Goal: Communication & Community: Answer question/provide support

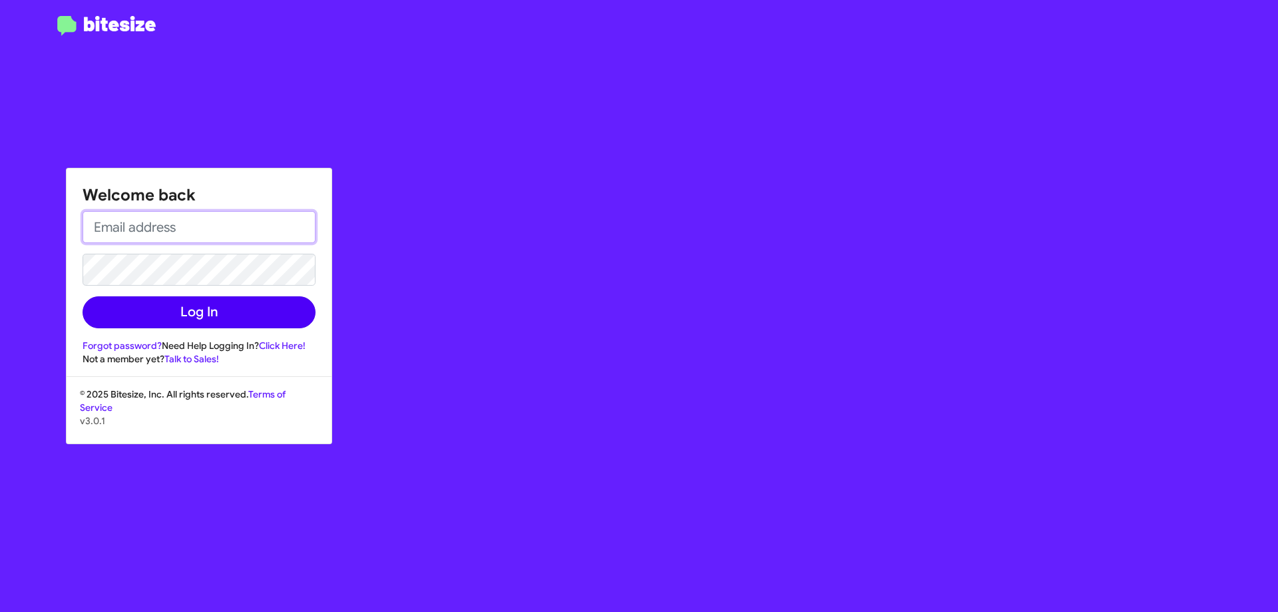
type input "[EMAIL_ADDRESS][DOMAIN_NAME]"
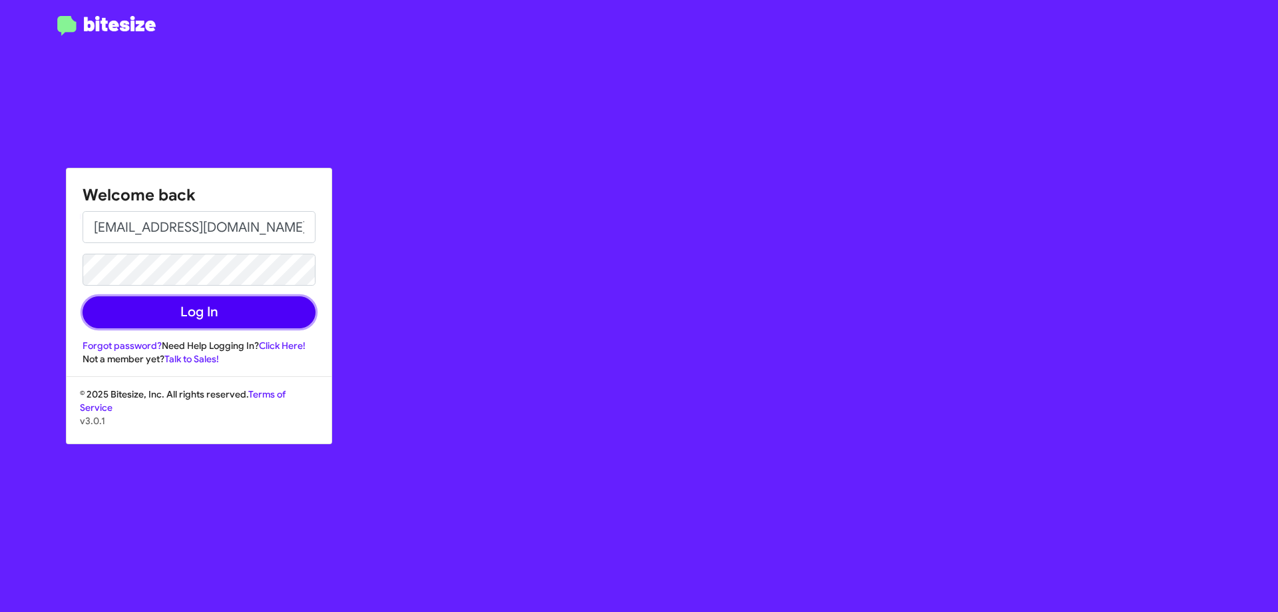
click at [207, 311] on button "Log In" at bounding box center [199, 312] width 233 height 32
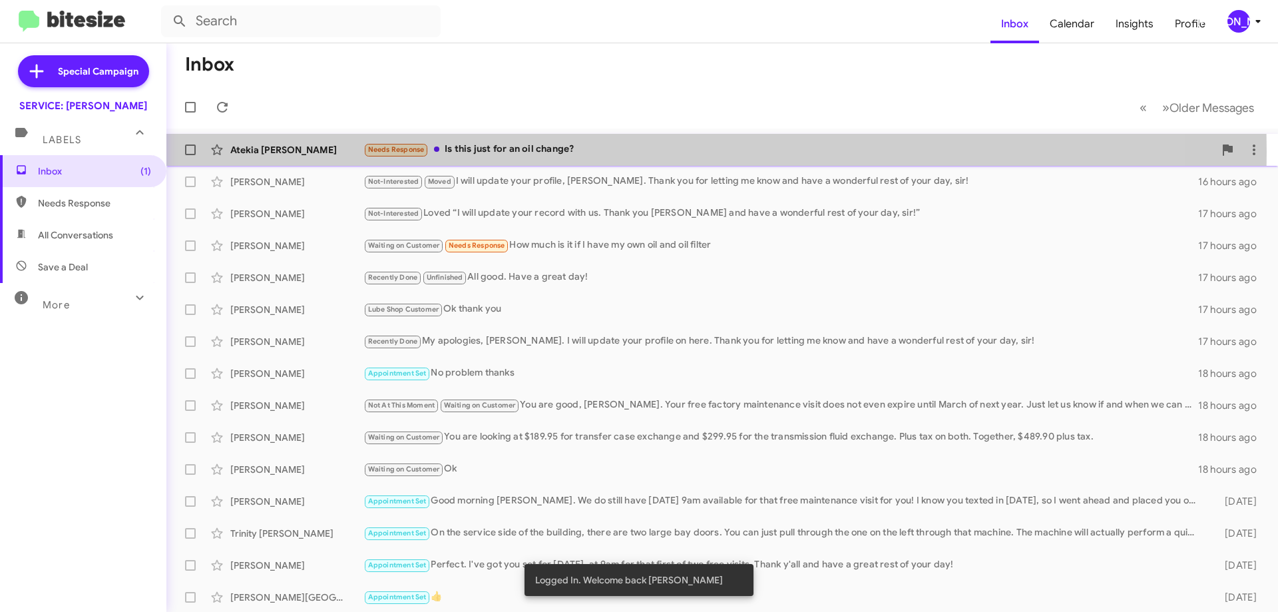
click at [549, 152] on div "Needs Response Is this just for an oil change?" at bounding box center [788, 149] width 851 height 15
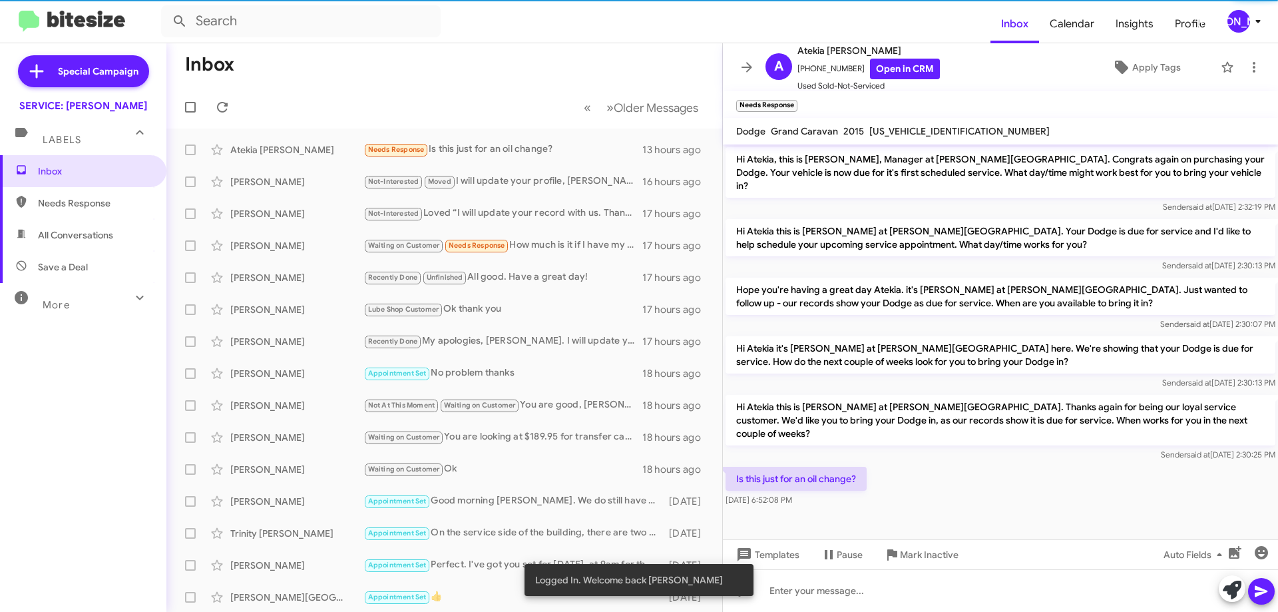
click at [894, 128] on span "[US_VEHICLE_IDENTIFICATION_NUMBER]" at bounding box center [959, 131] width 180 height 12
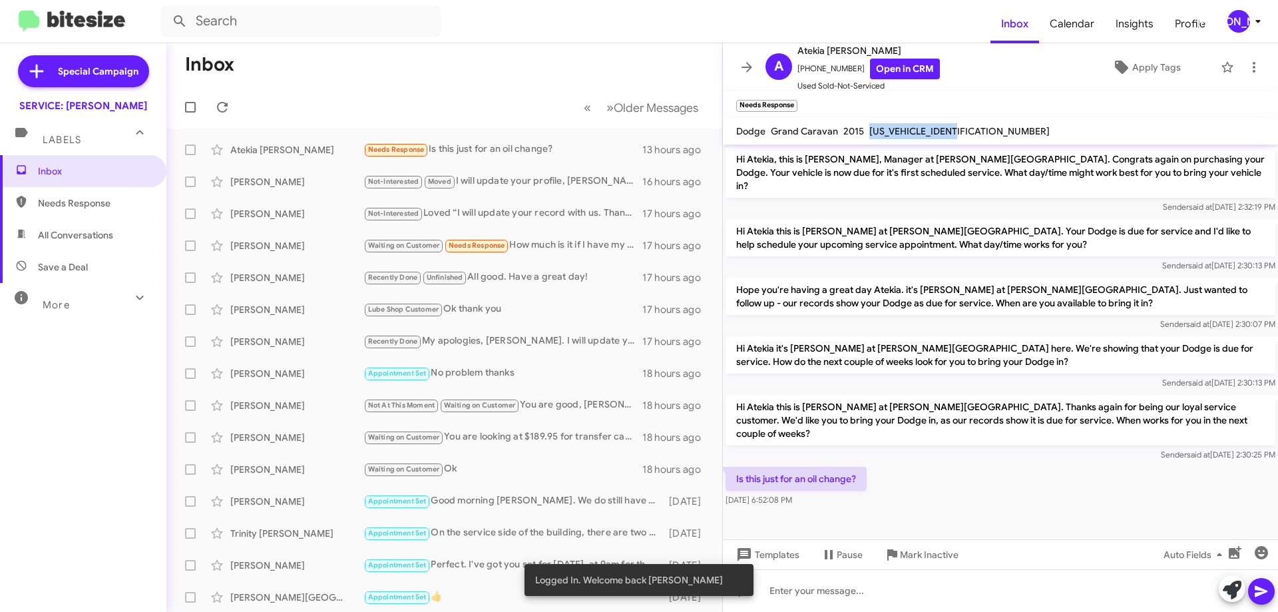
click at [894, 128] on span "[US_VEHICLE_IDENTIFICATION_NUMBER]" at bounding box center [959, 131] width 180 height 12
copy span "[US_VEHICLE_IDENTIFICATION_NUMBER]"
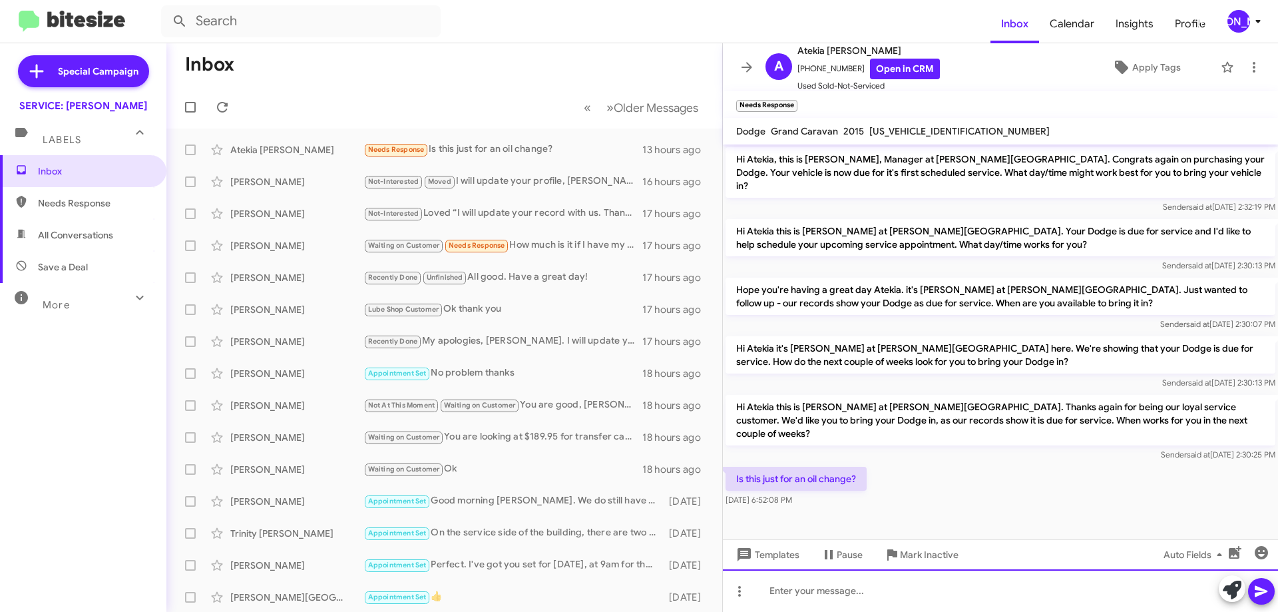
click at [822, 582] on div at bounding box center [1000, 590] width 555 height 43
click at [817, 592] on div at bounding box center [1000, 590] width 555 height 43
click at [797, 594] on div at bounding box center [1000, 590] width 555 height 43
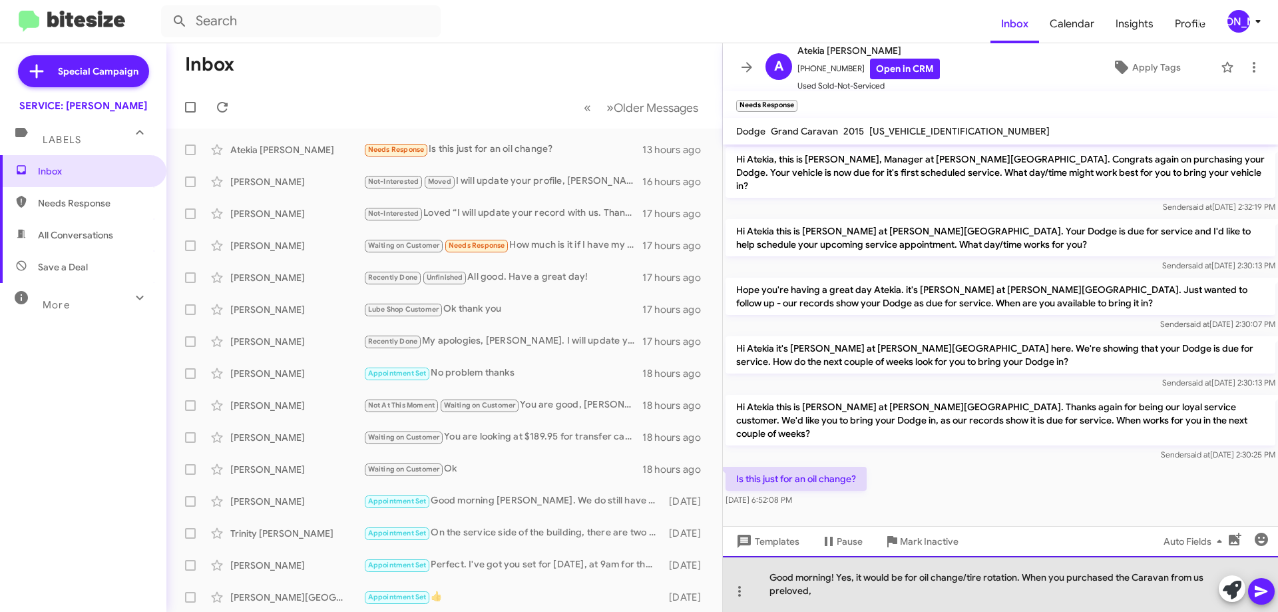
drag, startPoint x: 855, startPoint y: 594, endPoint x: 1026, endPoint y: 572, distance: 172.4
click at [1026, 572] on div "Good morning! Yes, it would be for oil change/tire rotation. When you purchased…" at bounding box center [1000, 584] width 555 height 56
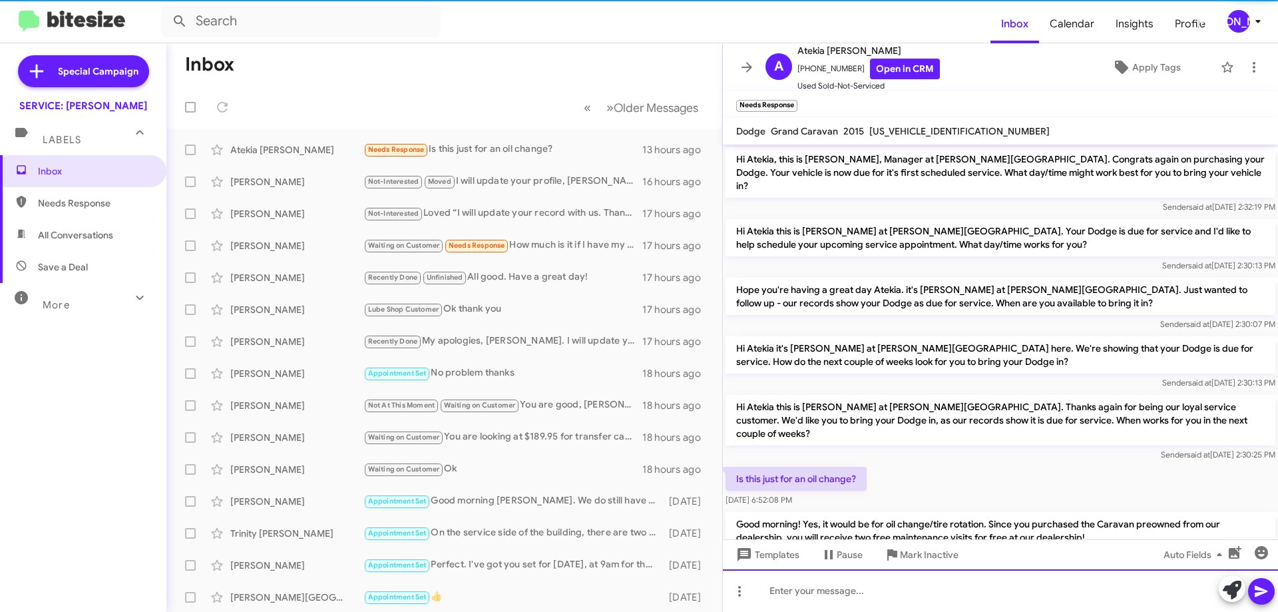
scroll to position [25, 0]
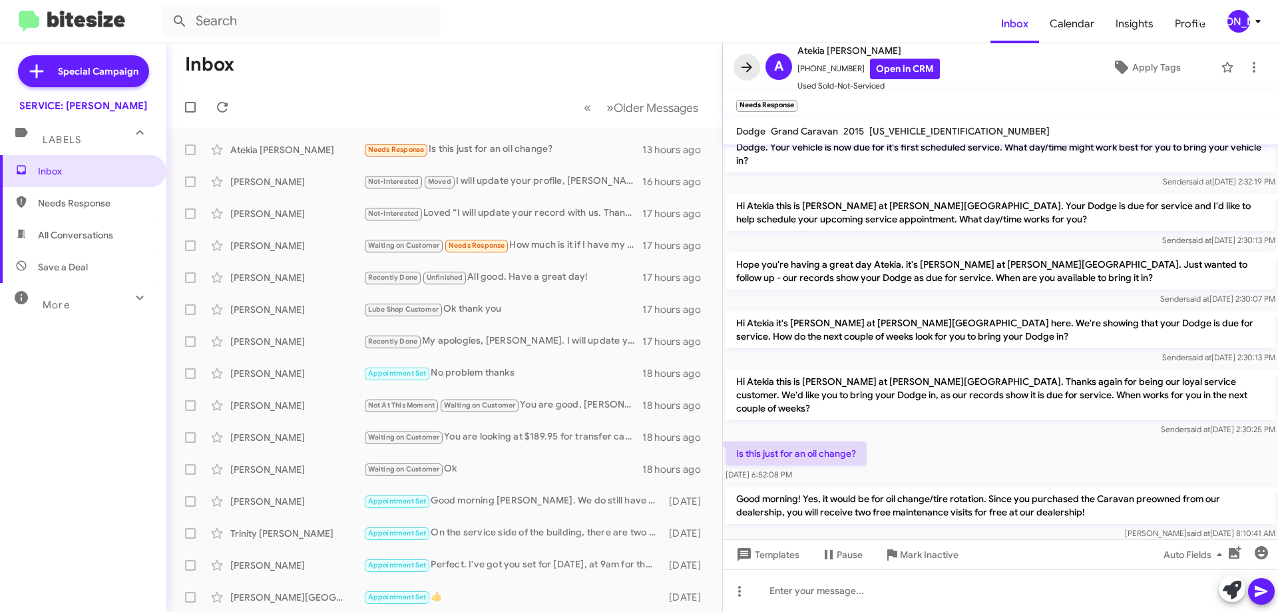
click at [739, 69] on icon at bounding box center [747, 67] width 16 height 16
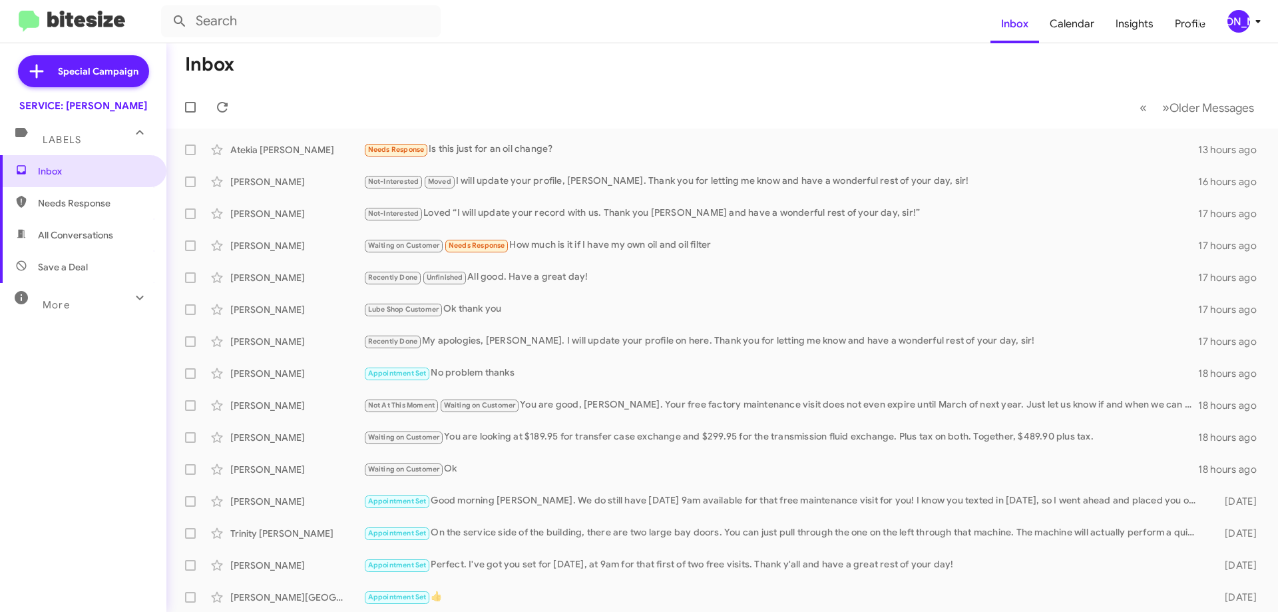
click at [75, 231] on span "All Conversations" at bounding box center [75, 234] width 75 height 13
type input "in:all-conversations"
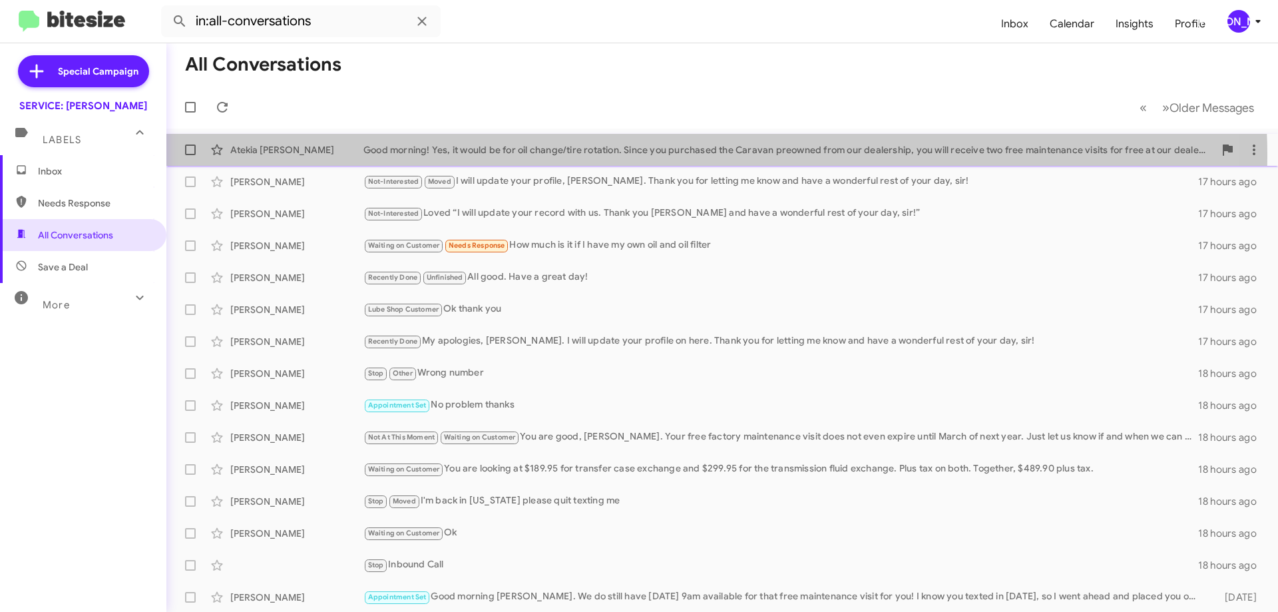
click at [576, 156] on div "Atekia [PERSON_NAME] Good morning! Yes, it would be for oil change/tire rotatio…" at bounding box center [722, 149] width 1090 height 27
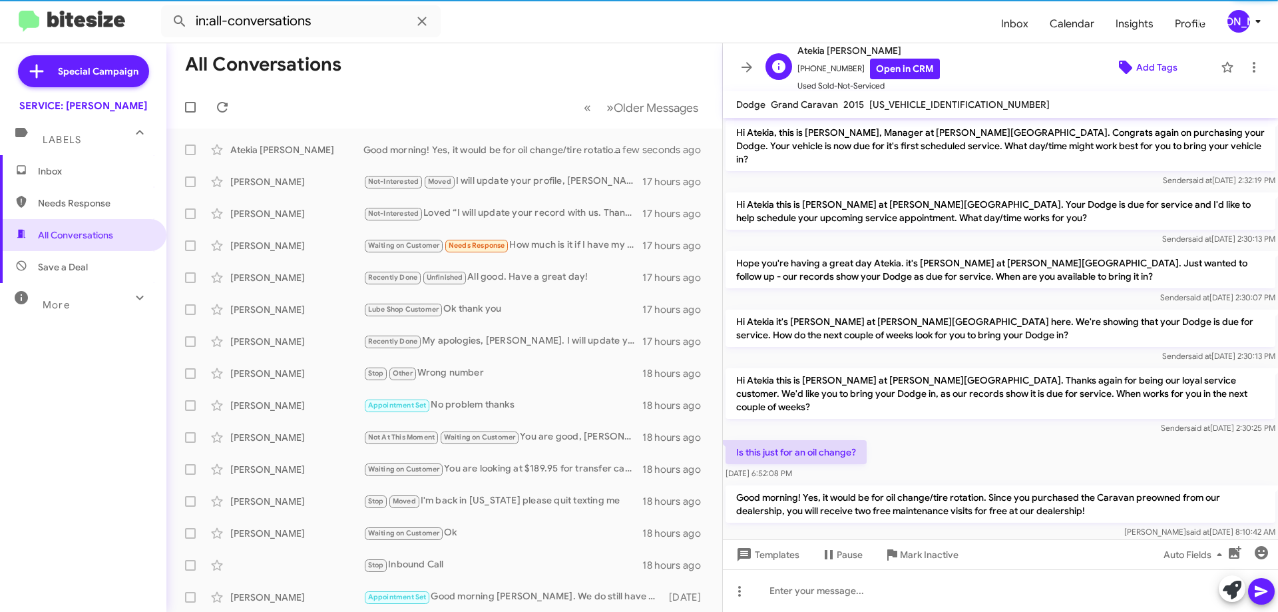
click at [1151, 75] on span "Add Tags" at bounding box center [1156, 67] width 41 height 24
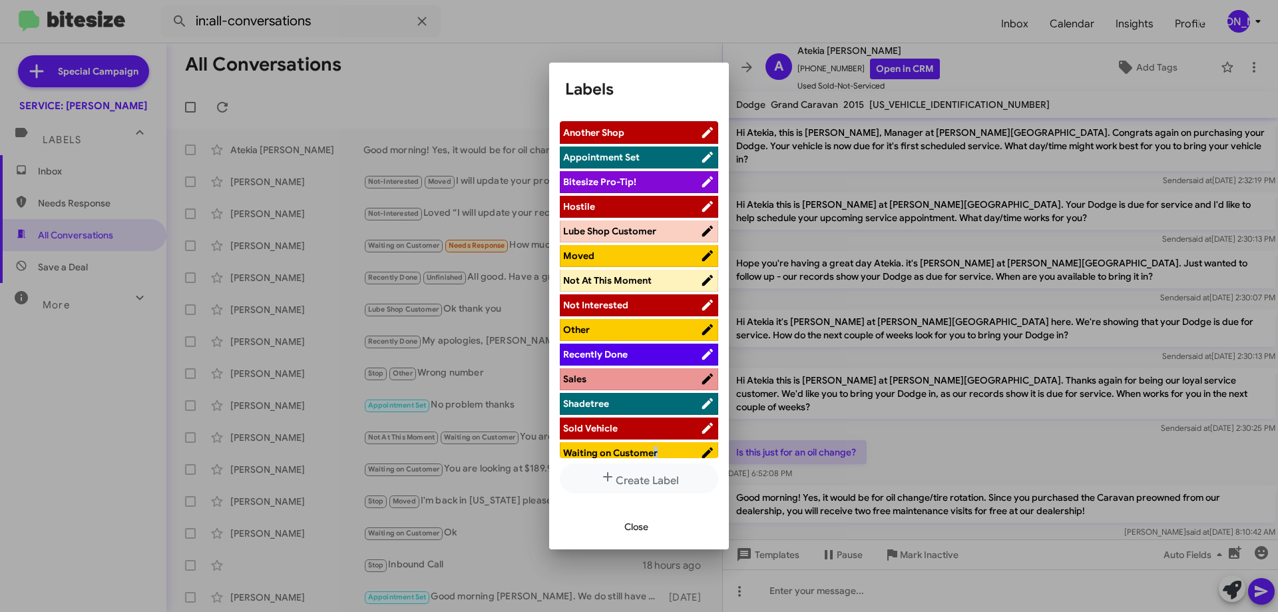
scroll to position [9, 0]
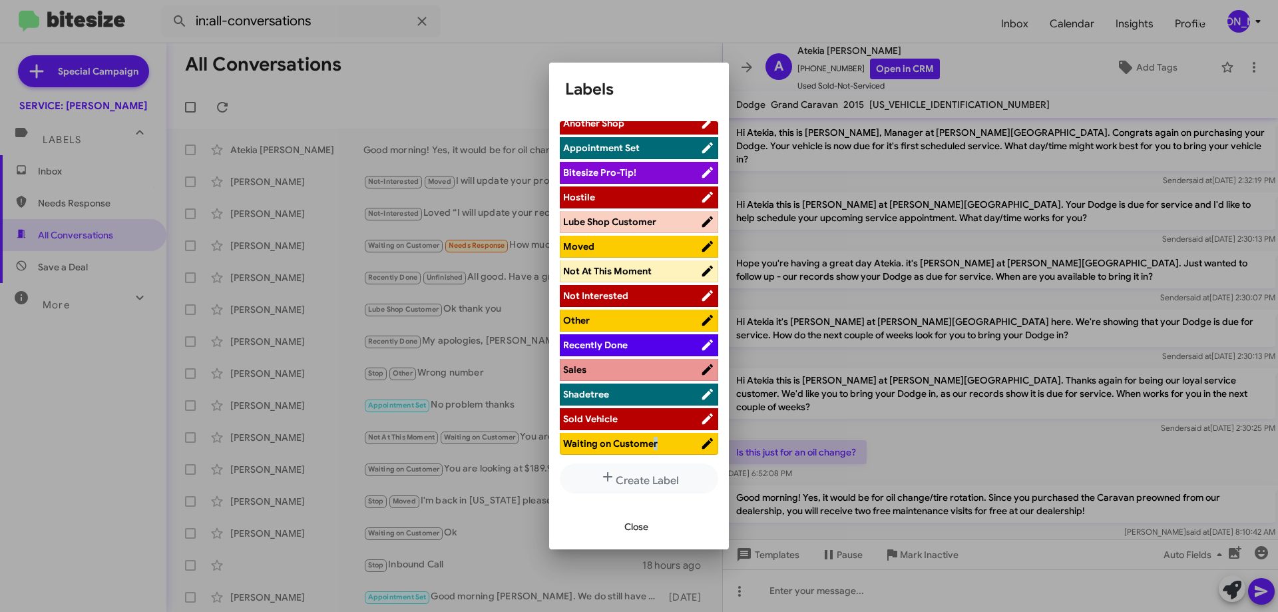
click at [650, 450] on span "Waiting on Customer" at bounding box center [631, 443] width 137 height 13
click at [631, 527] on span "Close" at bounding box center [636, 526] width 24 height 24
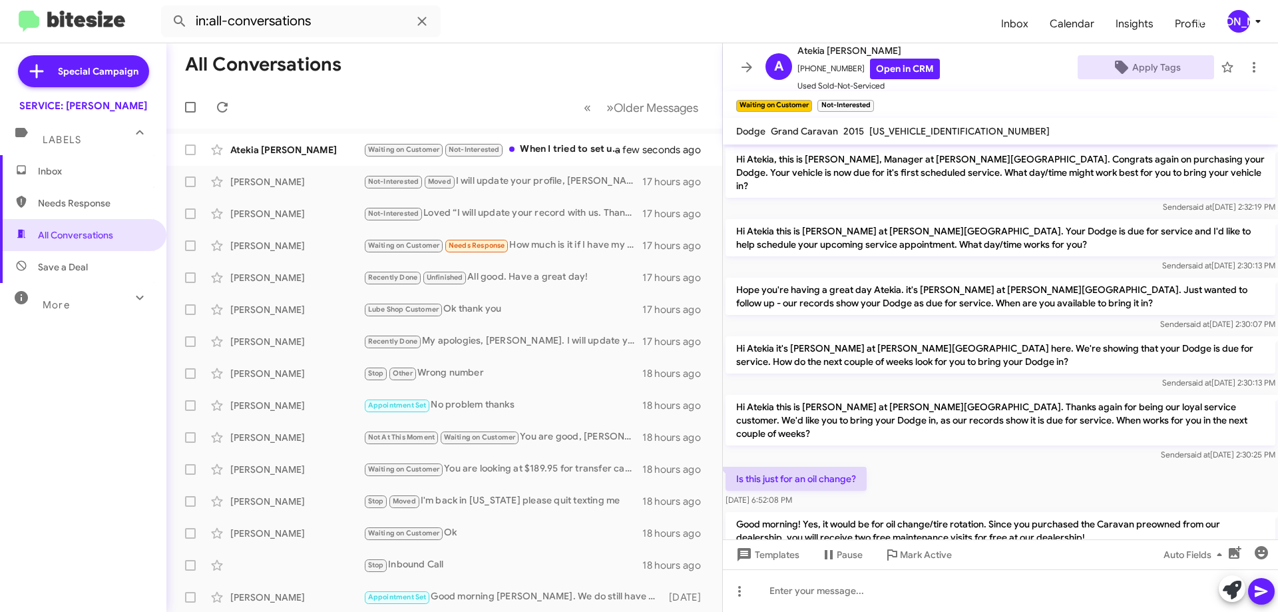
scroll to position [143, 0]
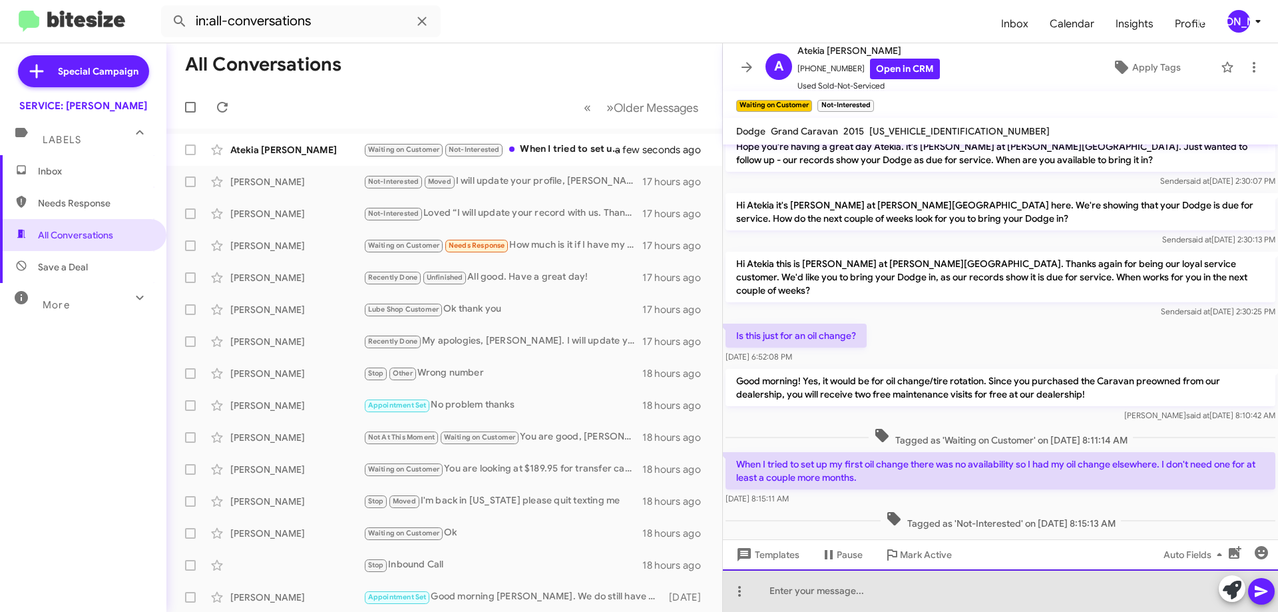
click at [972, 580] on div at bounding box center [1000, 590] width 555 height 43
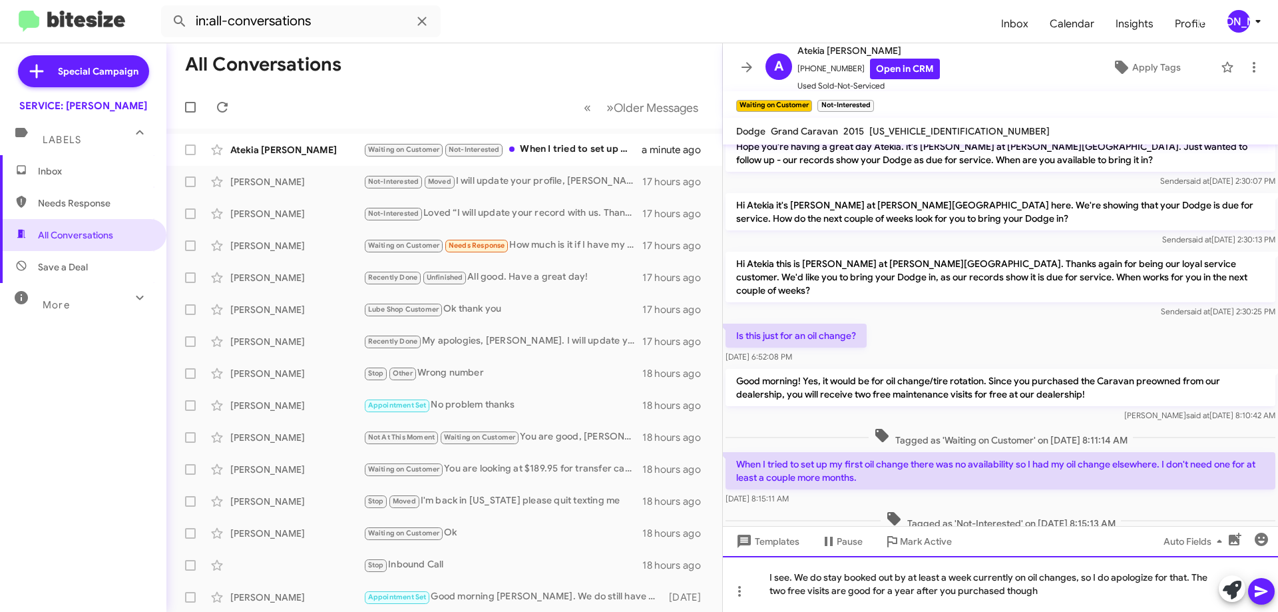
click at [1067, 596] on div "I see. We do stay booked out by at least a week currently on oil changes, so I …" at bounding box center [1000, 584] width 555 height 56
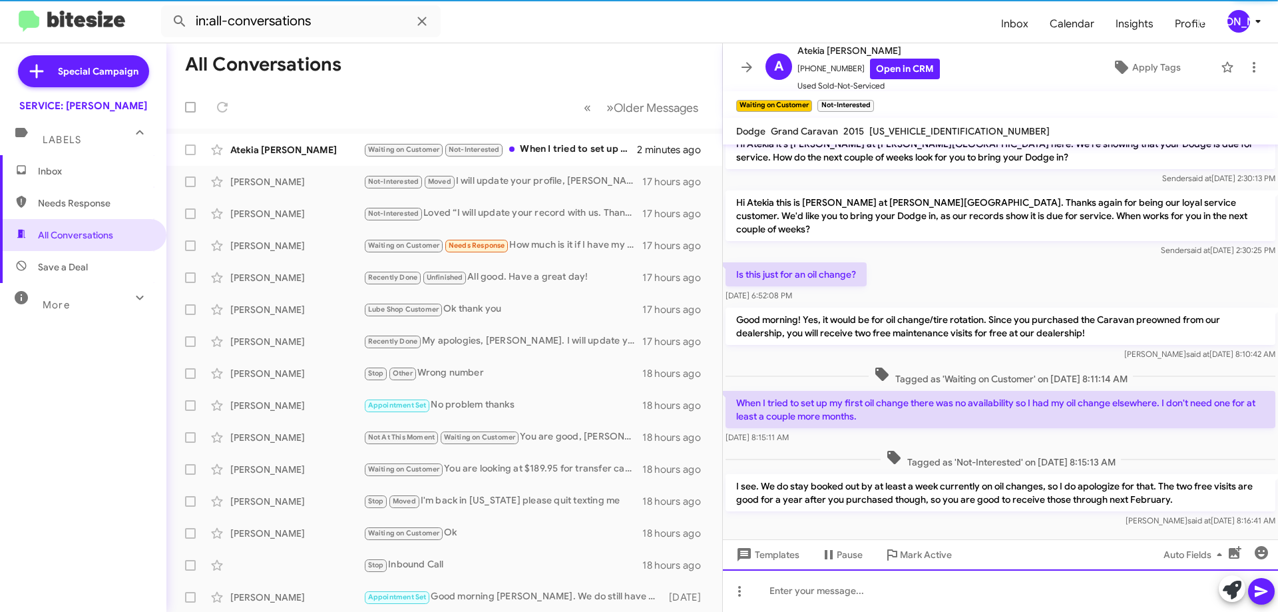
scroll to position [205, 0]
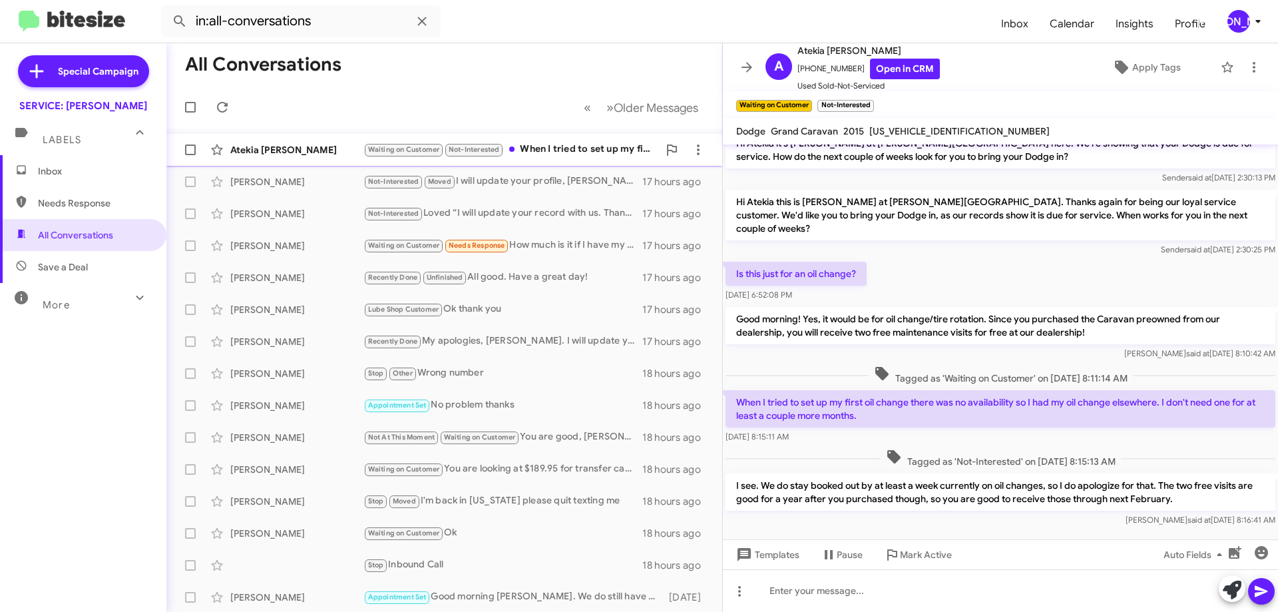
click at [583, 154] on div "Waiting on Customer Not-Interested When I tried to set up my first oil change t…" at bounding box center [510, 149] width 295 height 15
click at [1163, 66] on span "Apply Tags" at bounding box center [1156, 67] width 49 height 24
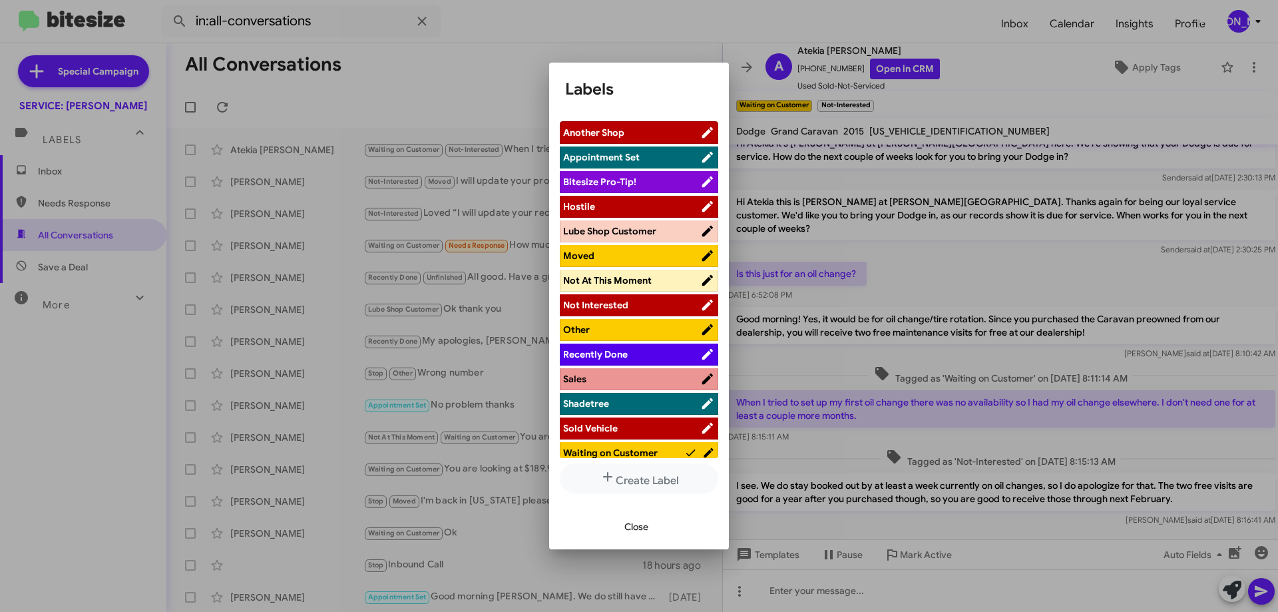
click at [652, 453] on span "Waiting on Customer" at bounding box center [610, 453] width 95 height 12
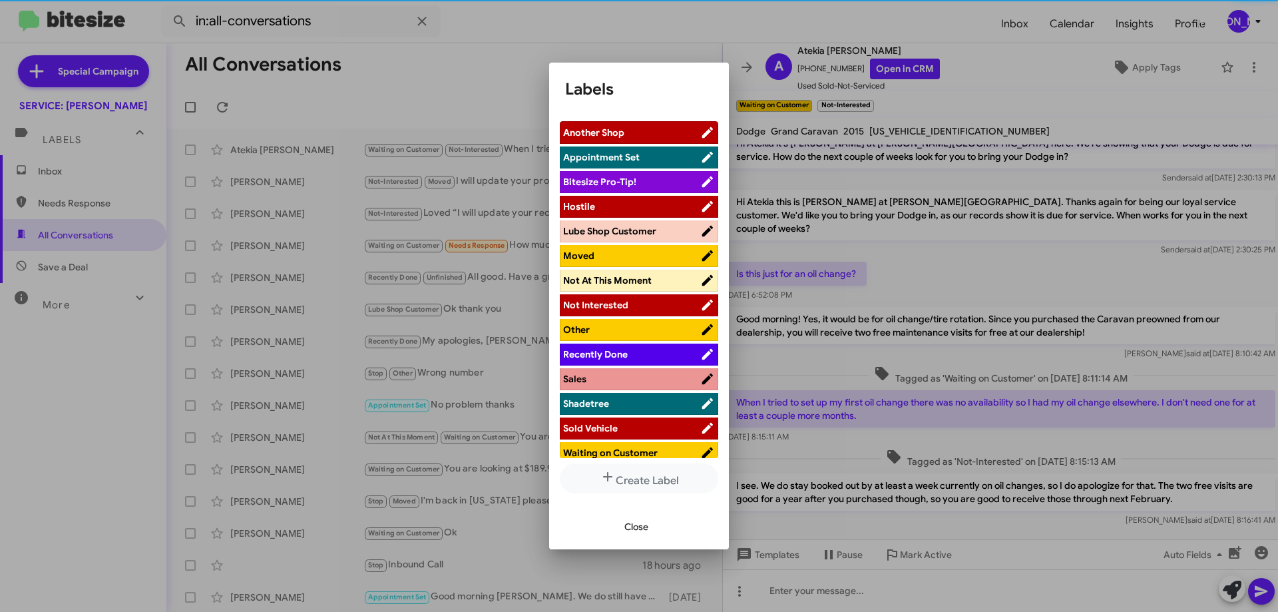
click at [604, 355] on span "Recently Done" at bounding box center [595, 354] width 65 height 12
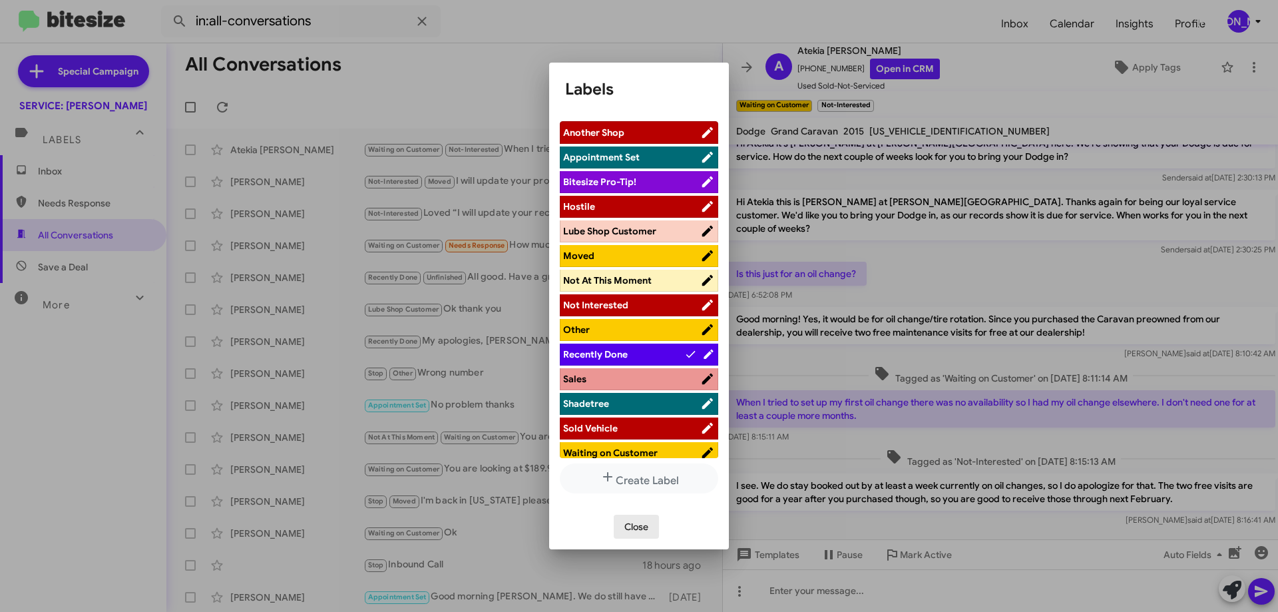
click at [634, 521] on span "Close" at bounding box center [636, 526] width 24 height 24
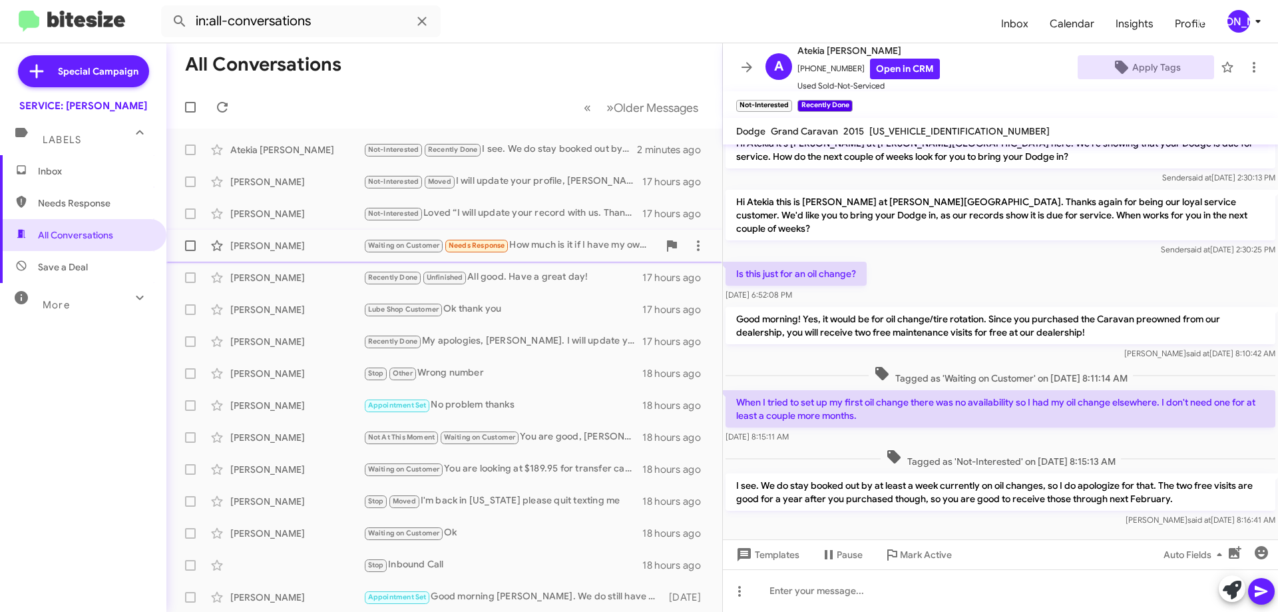
click at [534, 239] on div "Waiting on Customer Needs Response How much is it if I have my own oil and oil …" at bounding box center [510, 245] width 295 height 15
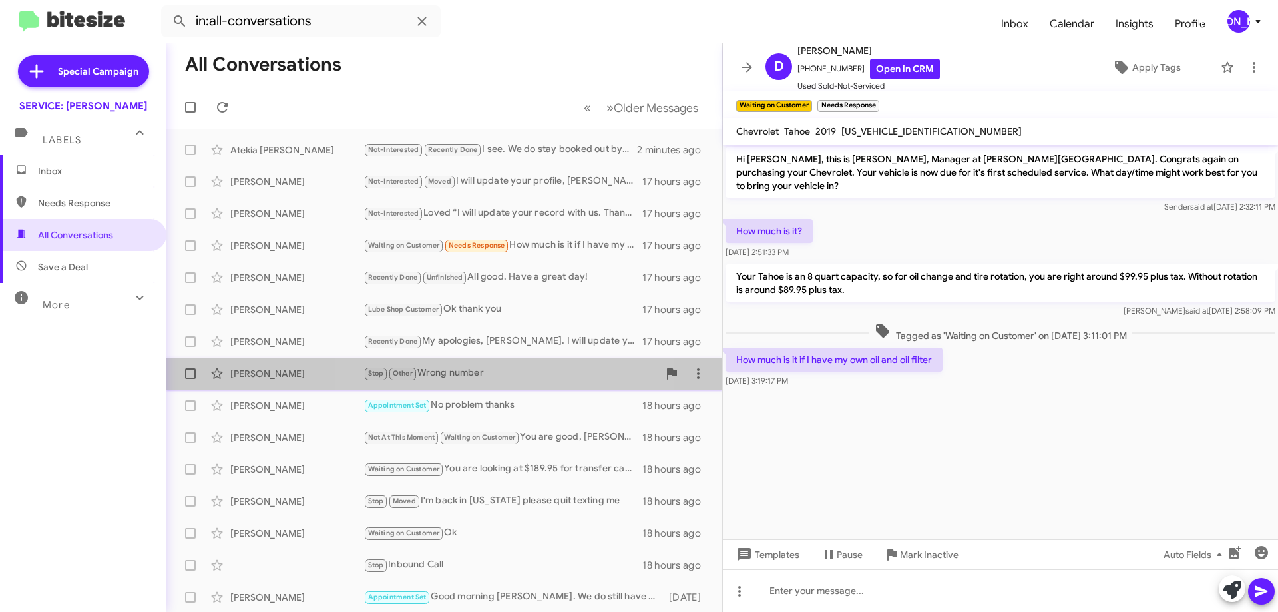
click at [520, 376] on div "Stop Other Wrong number" at bounding box center [510, 372] width 295 height 15
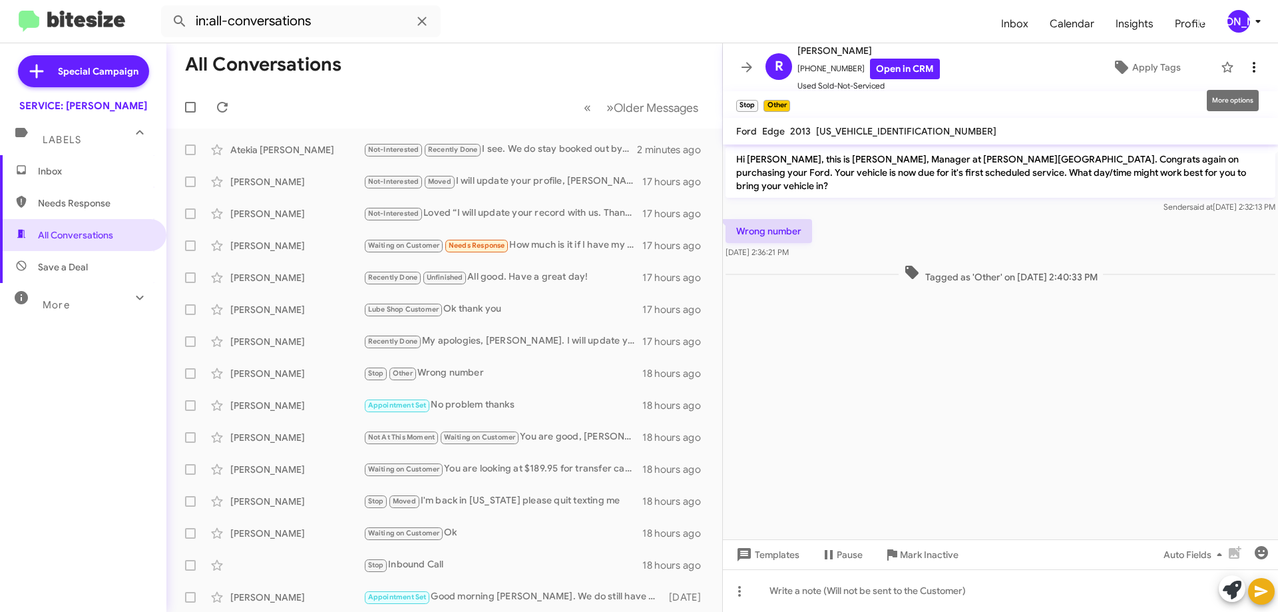
click at [1246, 66] on icon at bounding box center [1254, 67] width 16 height 16
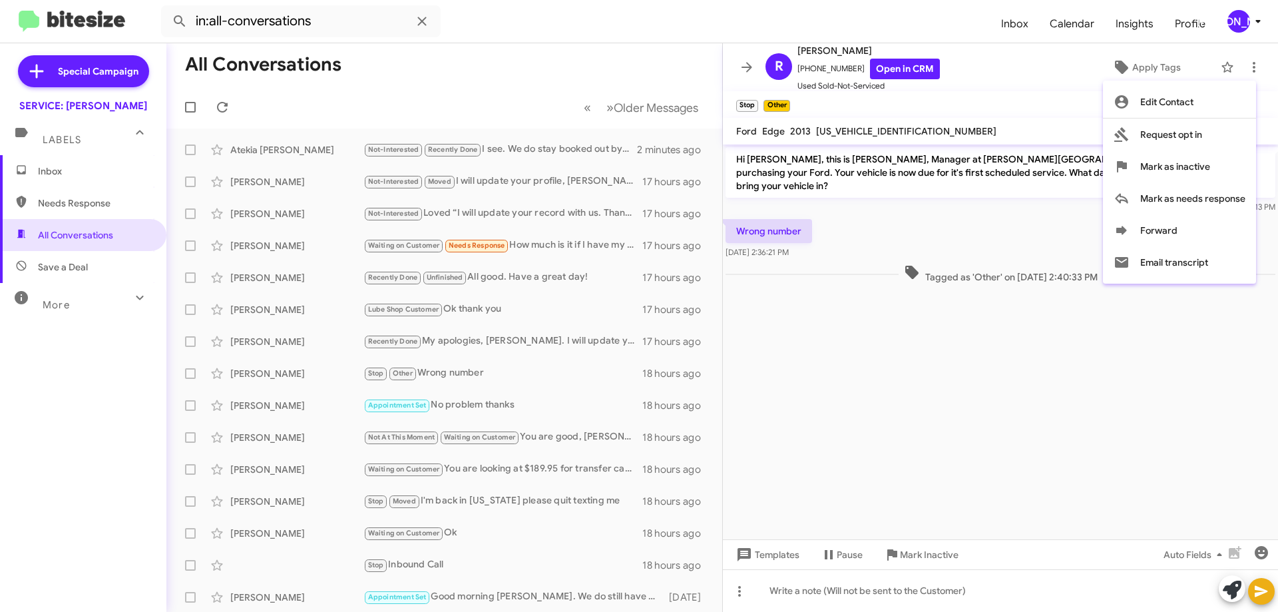
click at [765, 361] on div at bounding box center [639, 306] width 1278 height 612
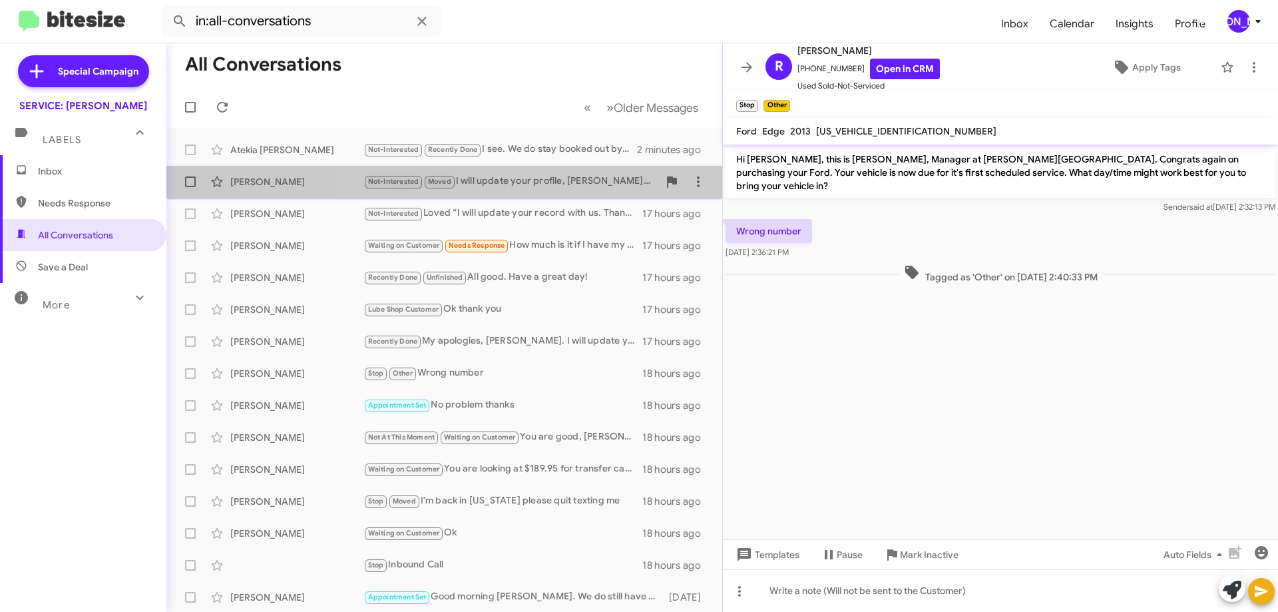
click at [529, 185] on div "Not-Interested Moved I will update your profile, [PERSON_NAME]. Thank you for l…" at bounding box center [510, 181] width 295 height 15
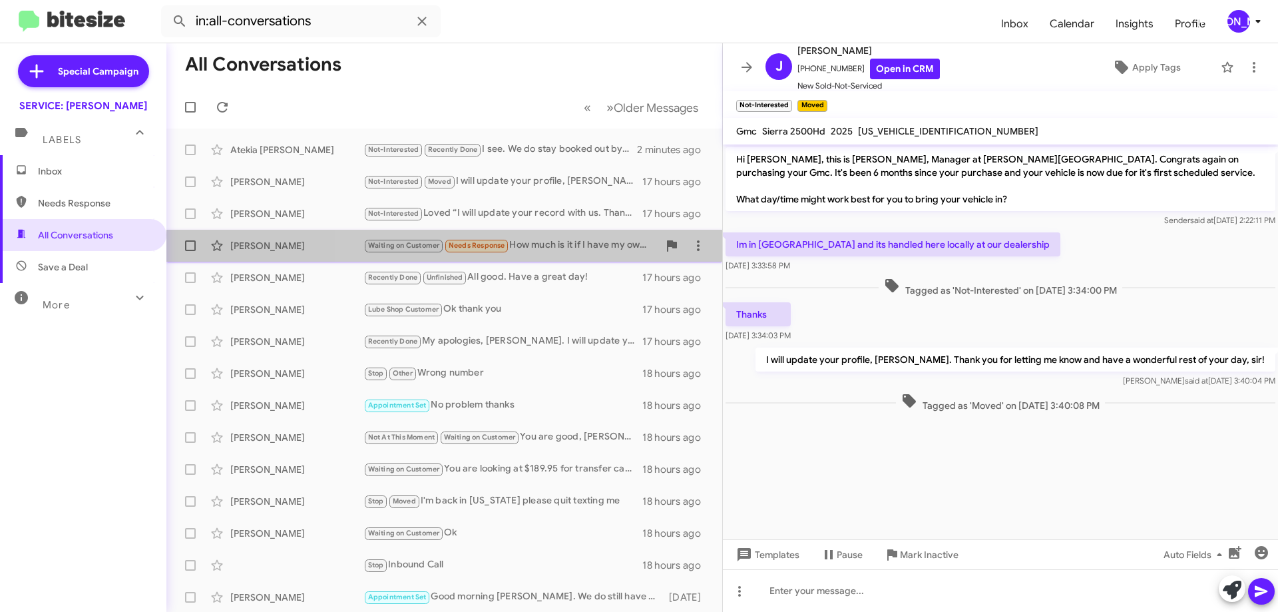
click at [570, 241] on div "Waiting on Customer Needs Response How much is it if I have my own oil and oil …" at bounding box center [510, 245] width 295 height 15
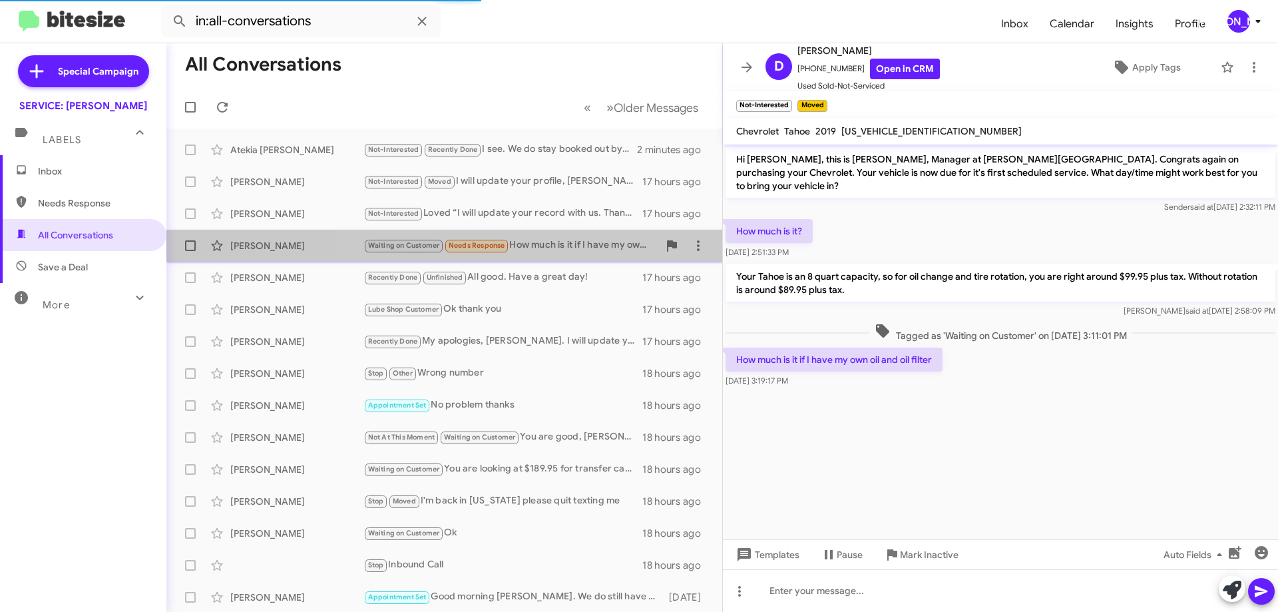
click at [581, 247] on div "Waiting on Customer Needs Response How much is it if I have my own oil and oil …" at bounding box center [510, 245] width 295 height 15
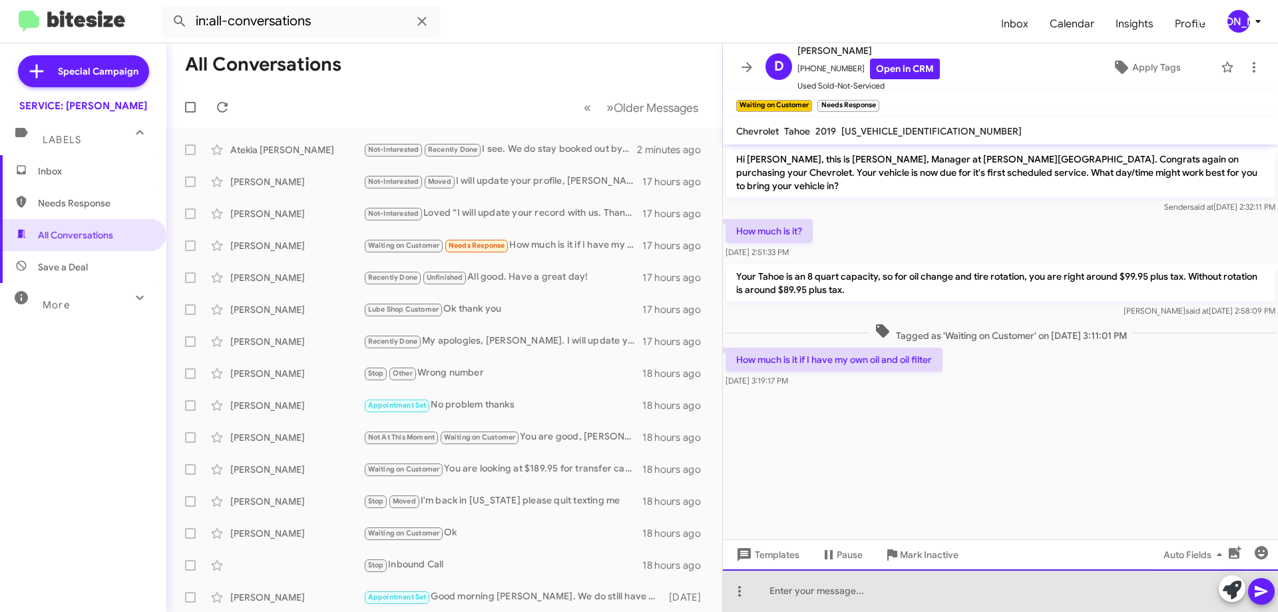
click at [793, 590] on div at bounding box center [1000, 590] width 555 height 43
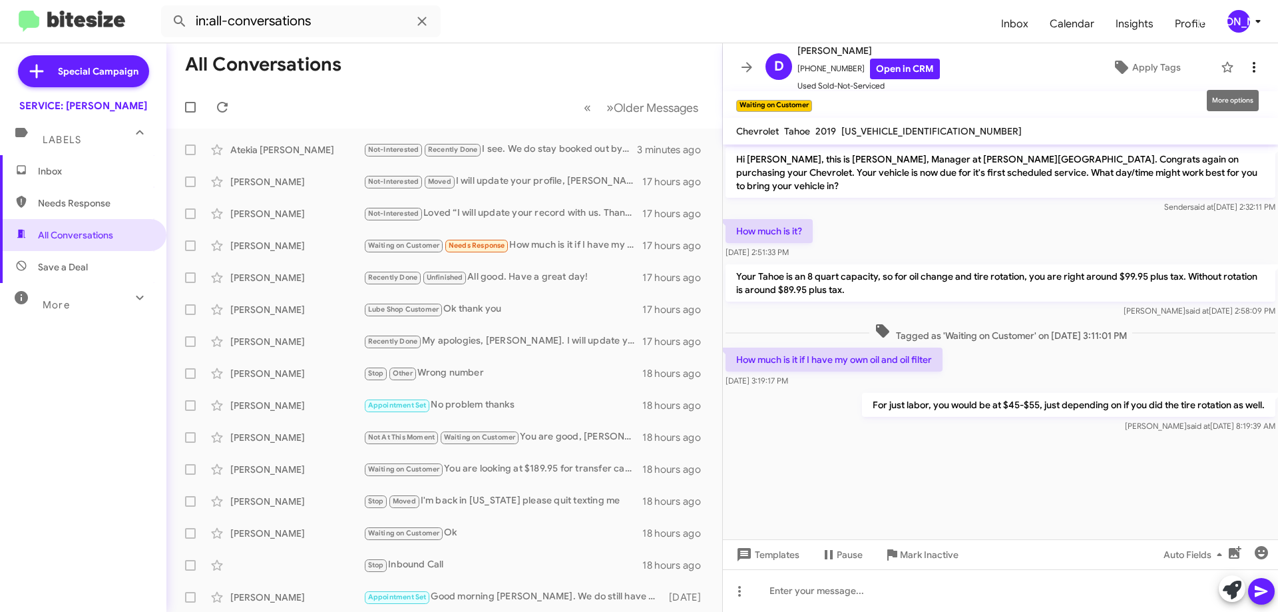
click at [1247, 64] on icon at bounding box center [1254, 67] width 16 height 16
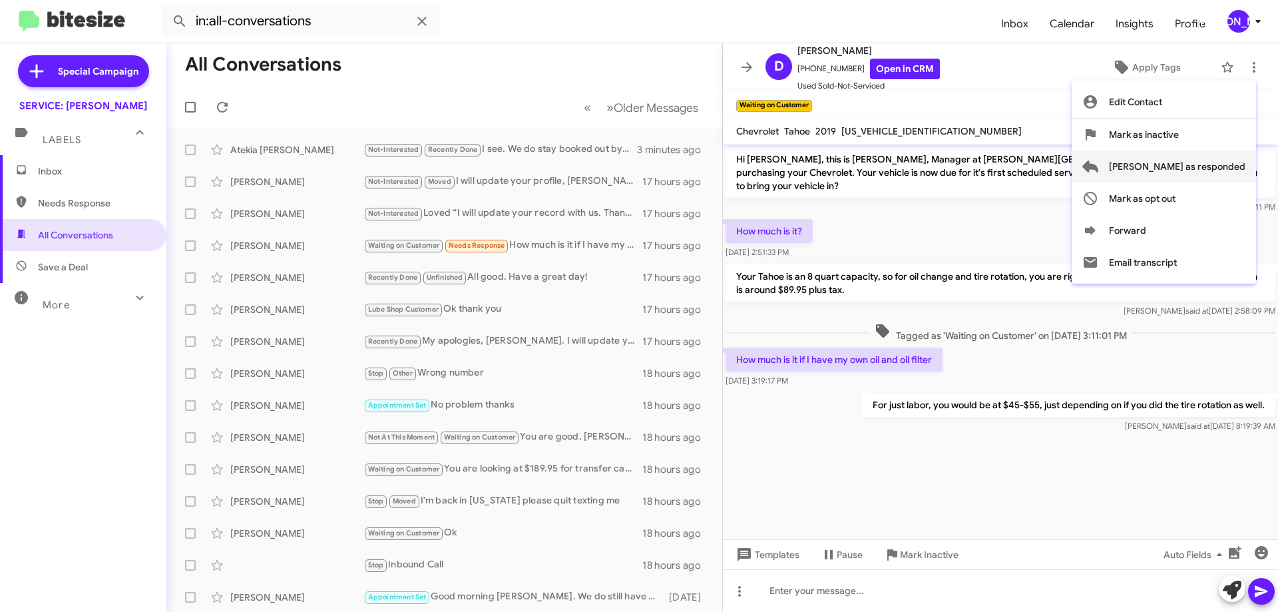
click at [1209, 170] on span "[PERSON_NAME] as responded" at bounding box center [1177, 166] width 136 height 32
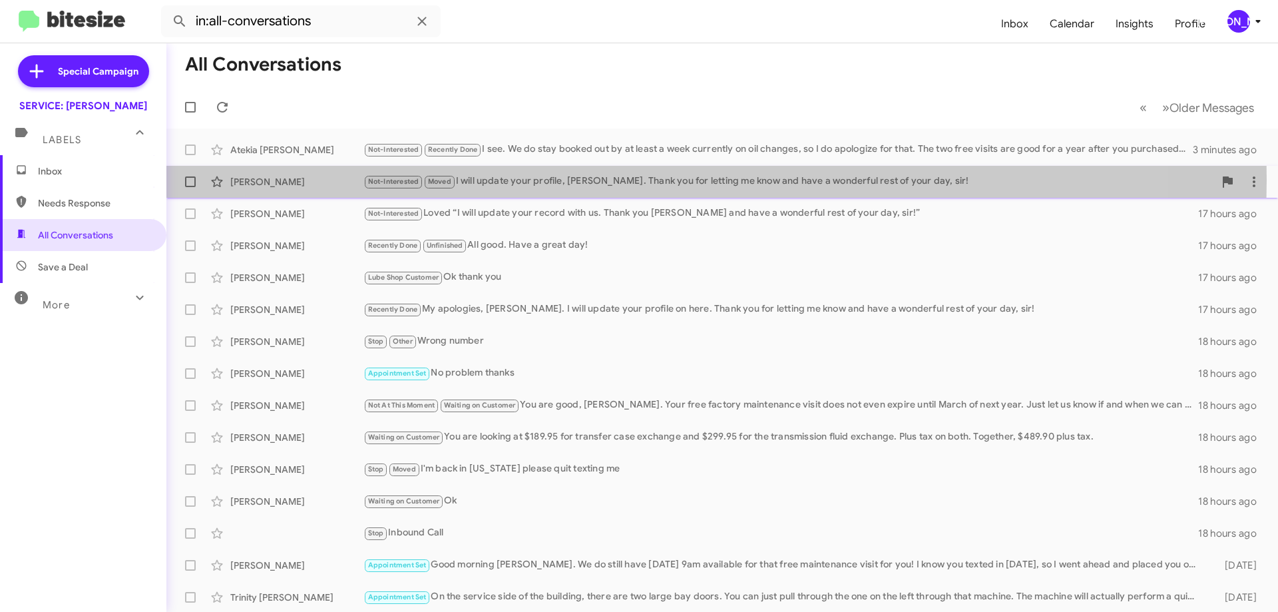
click at [625, 180] on div "Not-Interested Moved I will update your profile, [PERSON_NAME]. Thank you for l…" at bounding box center [788, 181] width 851 height 15
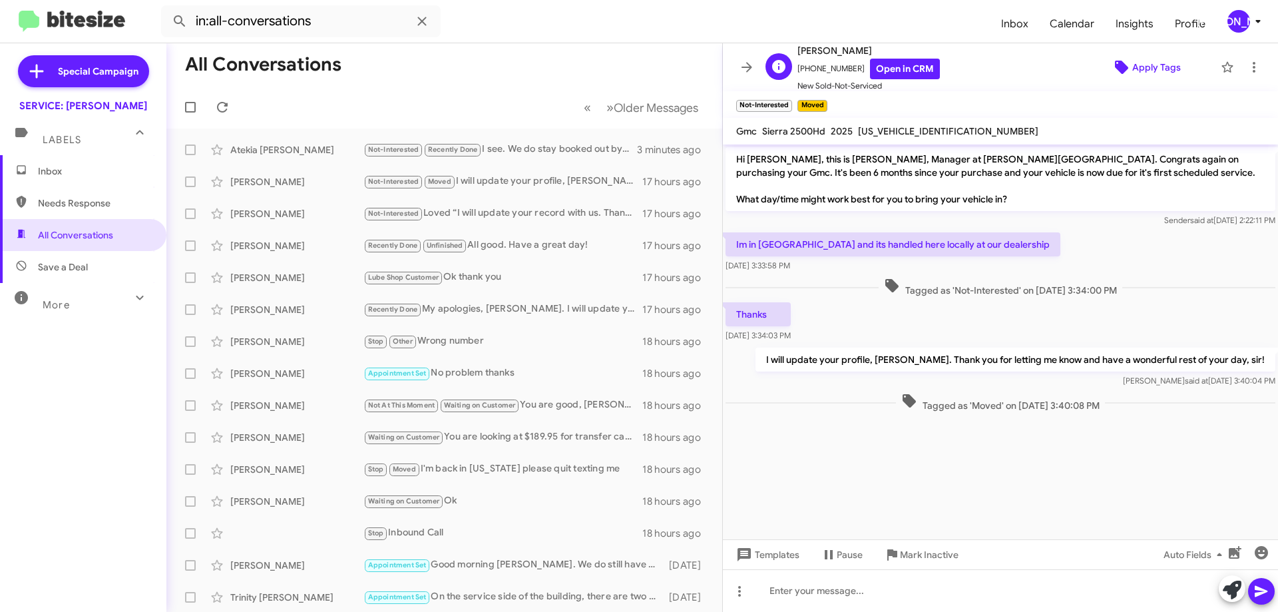
click at [1144, 66] on span "Apply Tags" at bounding box center [1156, 67] width 49 height 24
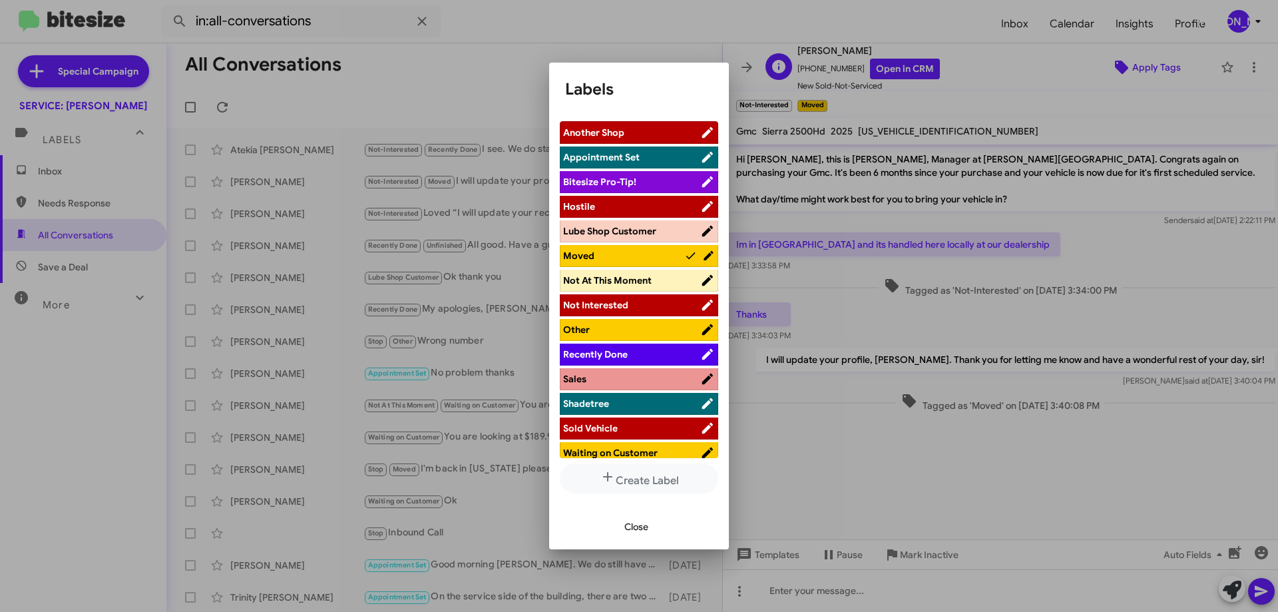
click at [1144, 66] on div at bounding box center [639, 306] width 1278 height 612
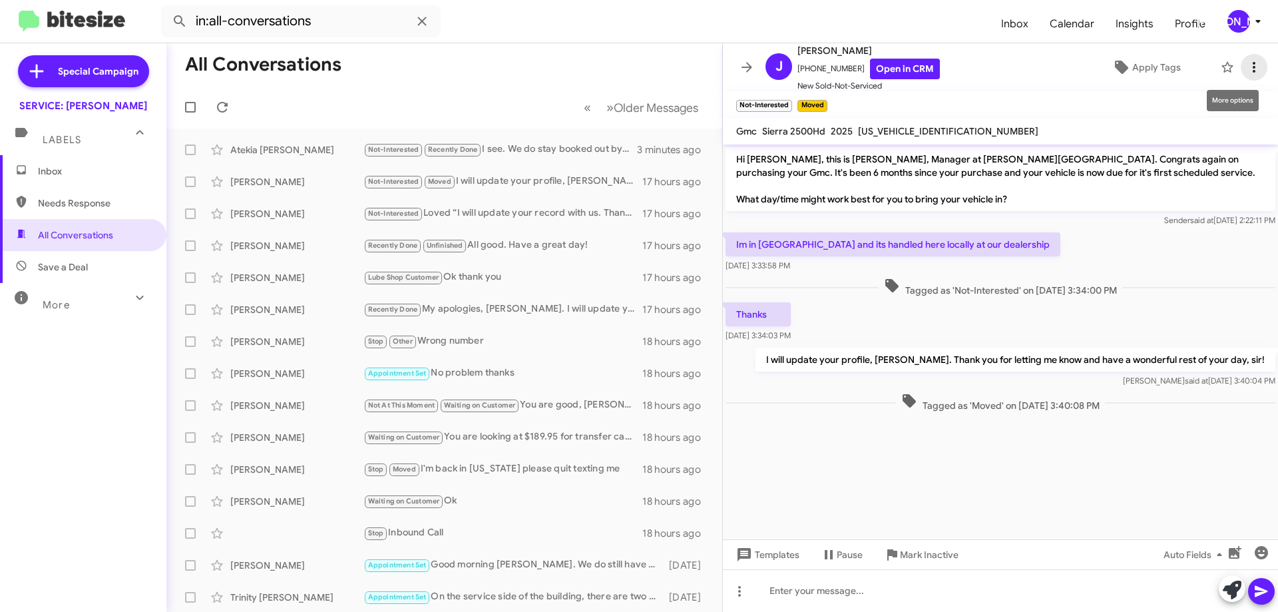
click at [1247, 71] on icon at bounding box center [1254, 67] width 16 height 16
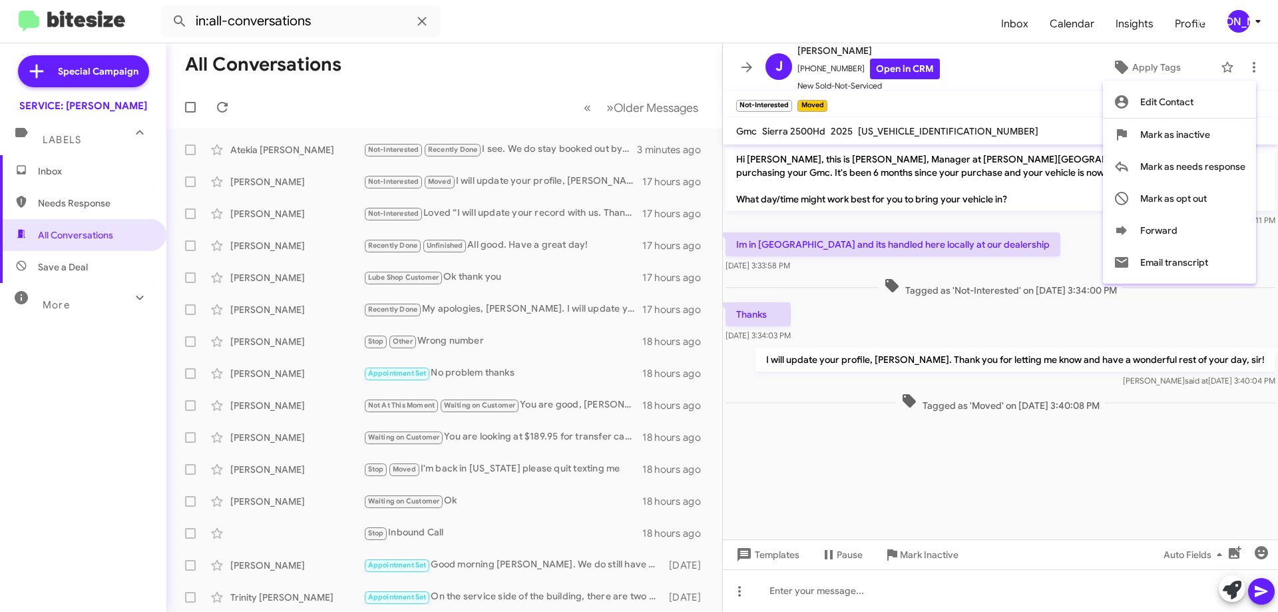
drag, startPoint x: 102, startPoint y: 176, endPoint x: 112, endPoint y: 180, distance: 10.1
click at [101, 176] on div at bounding box center [639, 306] width 1278 height 612
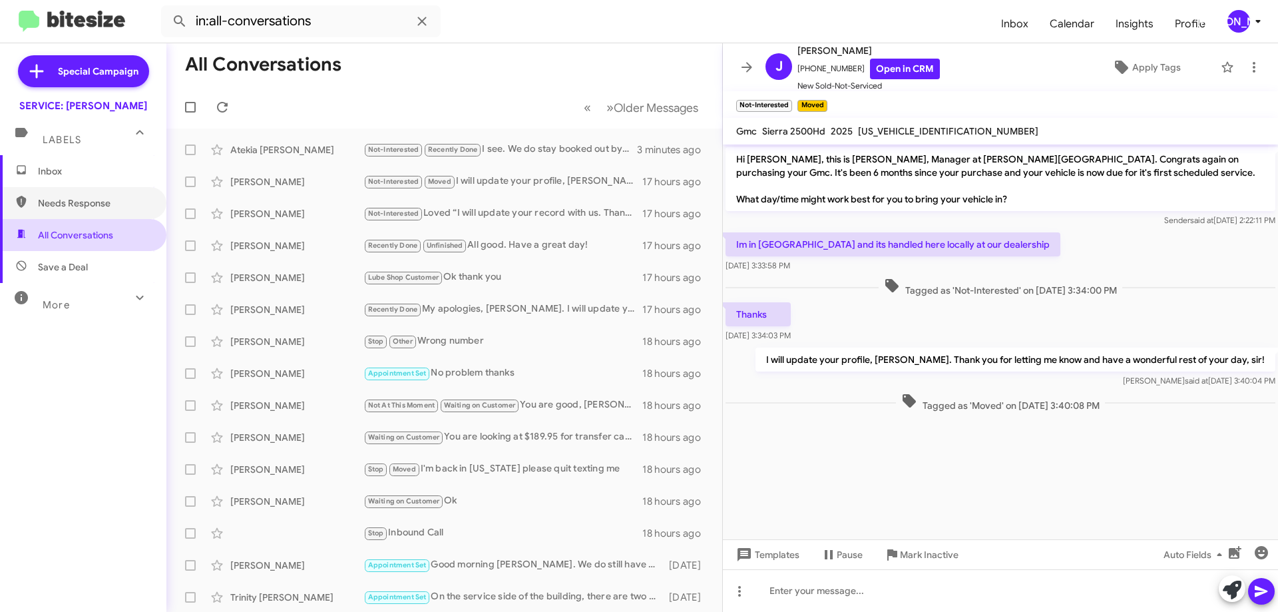
drag, startPoint x: 85, startPoint y: 212, endPoint x: 118, endPoint y: 232, distance: 37.9
click at [85, 212] on span "Needs Response" at bounding box center [83, 203] width 166 height 32
type input "in:needs-response"
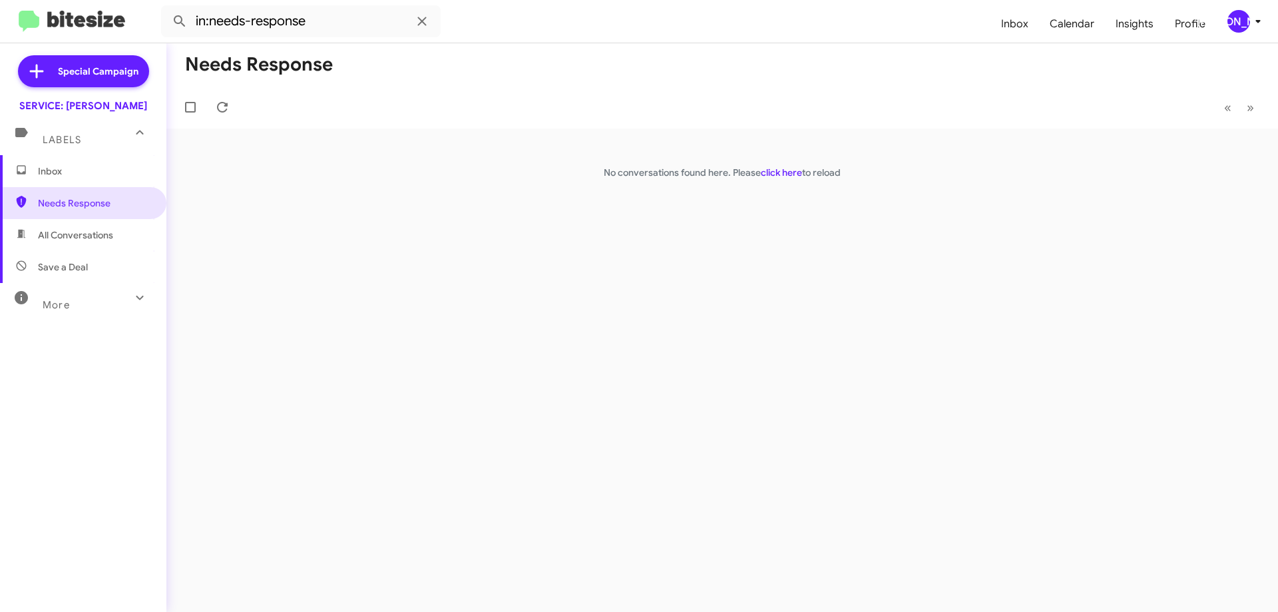
click at [101, 164] on span "Inbox" at bounding box center [94, 170] width 113 height 13
